Goal: Transaction & Acquisition: Obtain resource

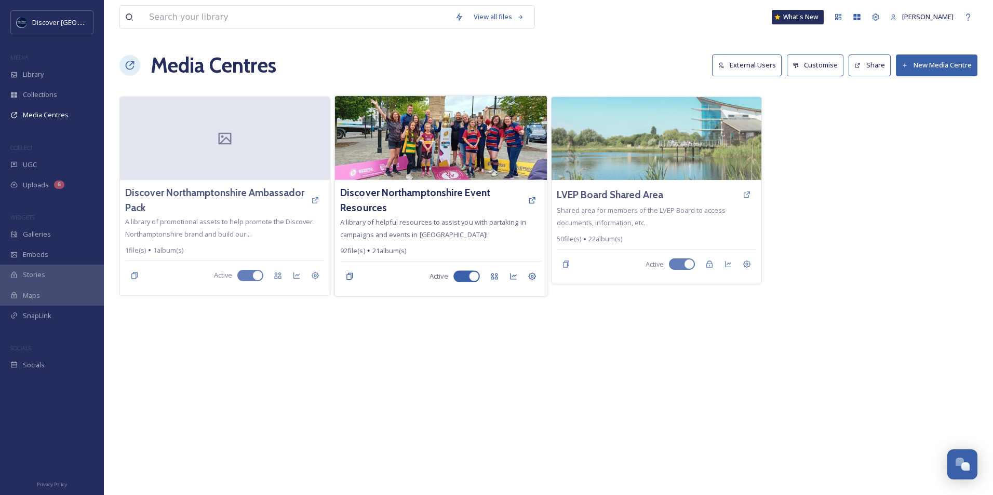
click at [404, 139] on img at bounding box center [440, 138] width 212 height 84
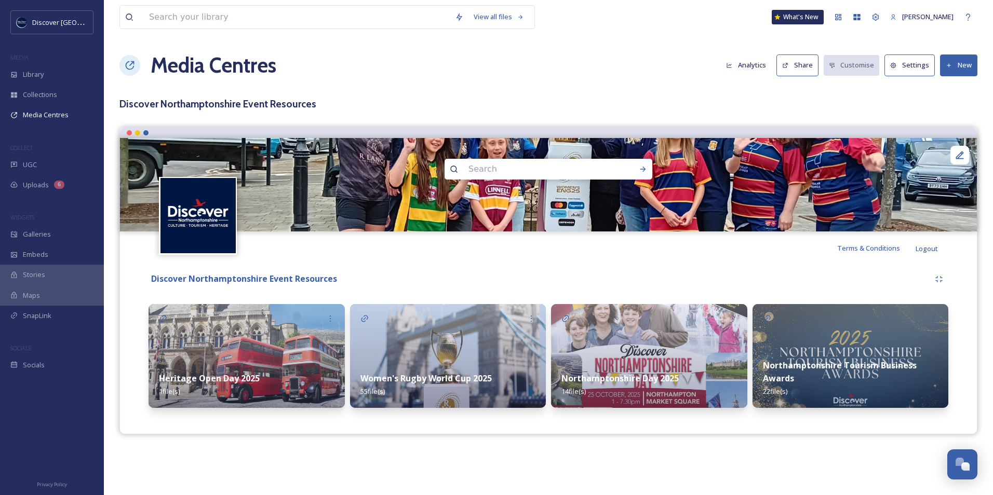
click at [662, 345] on img at bounding box center [649, 356] width 196 height 104
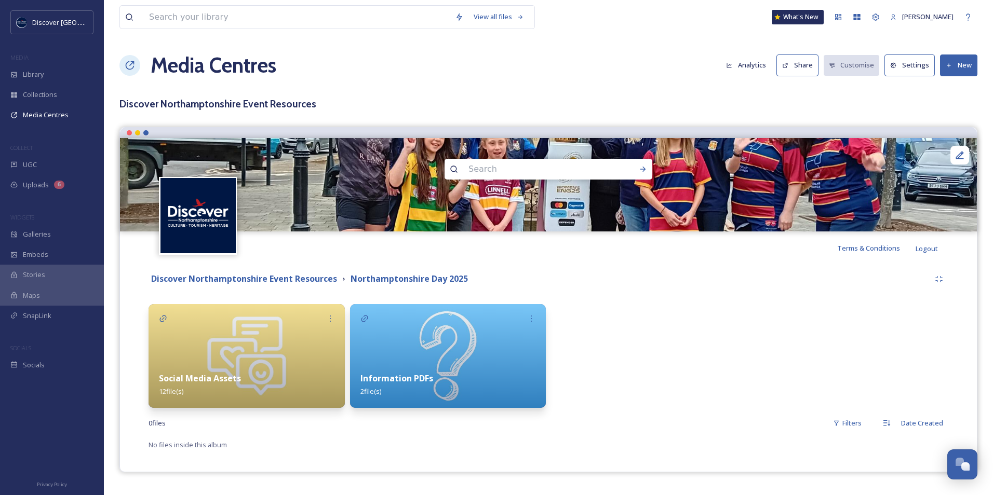
click at [628, 345] on div at bounding box center [649, 356] width 196 height 104
click at [239, 370] on div "Social Media Assets 12 file(s)" at bounding box center [247, 385] width 196 height 46
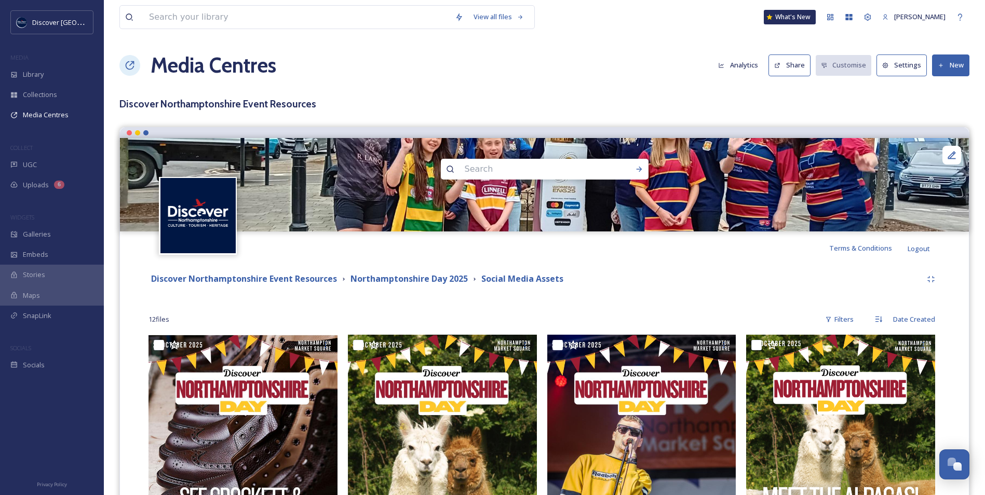
scroll to position [1, 0]
click at [602, 280] on div "Discover Northamptonshire Event Resources Northamptonshire Day 2025 Social Medi…" at bounding box center [535, 279] width 773 height 13
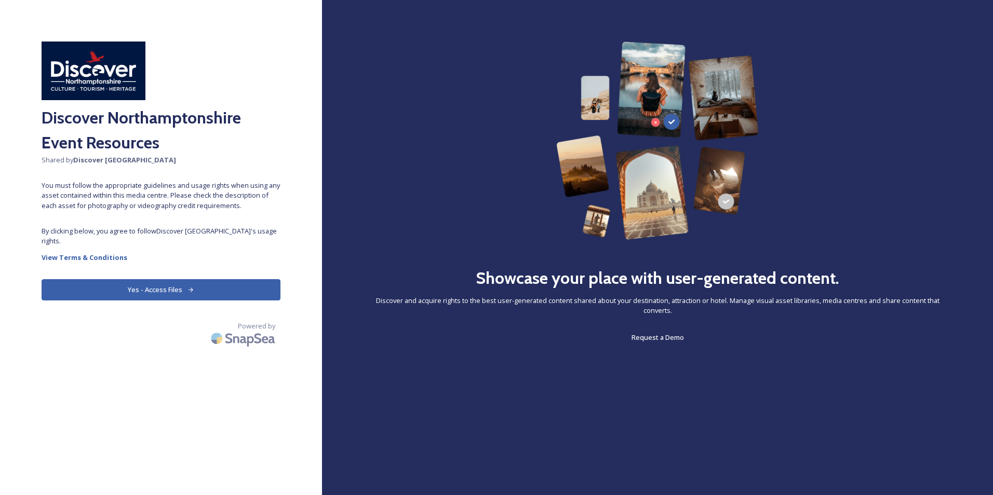
click at [147, 292] on button "Yes - Access Files" at bounding box center [161, 289] width 239 height 21
